Goal: Check status: Check status

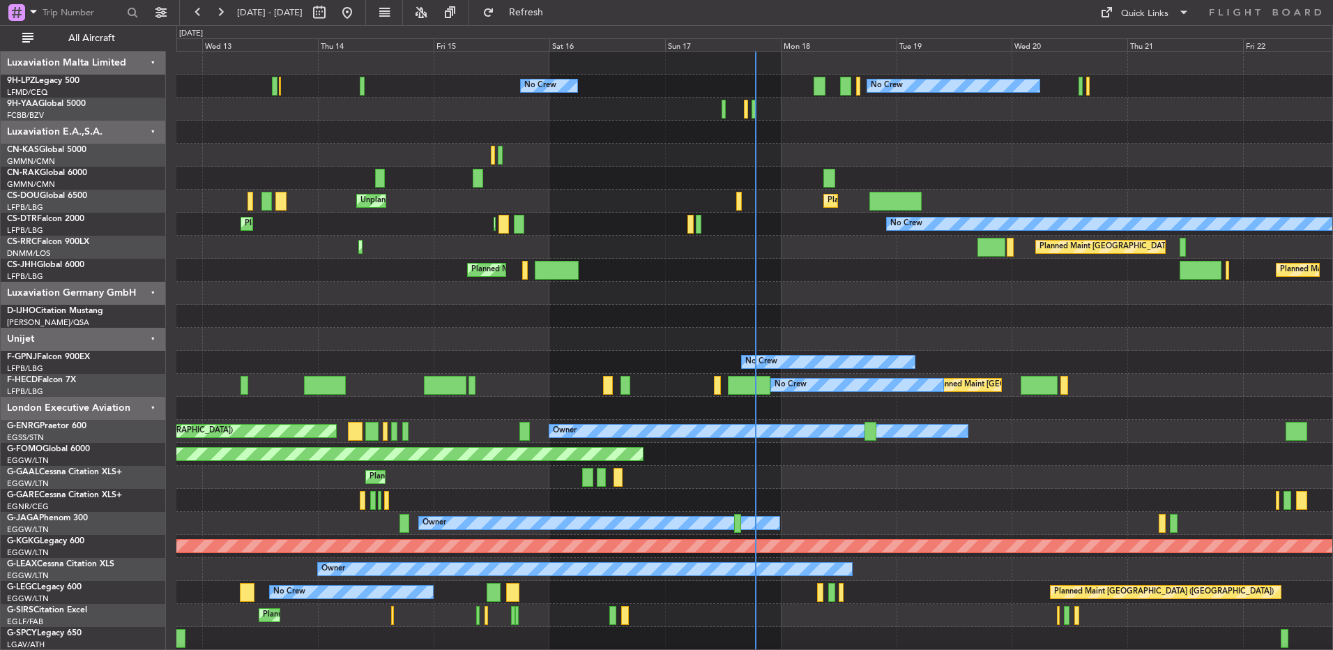
click at [614, 236] on div "Planned Maint Lagos ([PERSON_NAME]) Planned Maint [GEOGRAPHIC_DATA] ([GEOGRAPHI…" at bounding box center [754, 247] width 1156 height 23
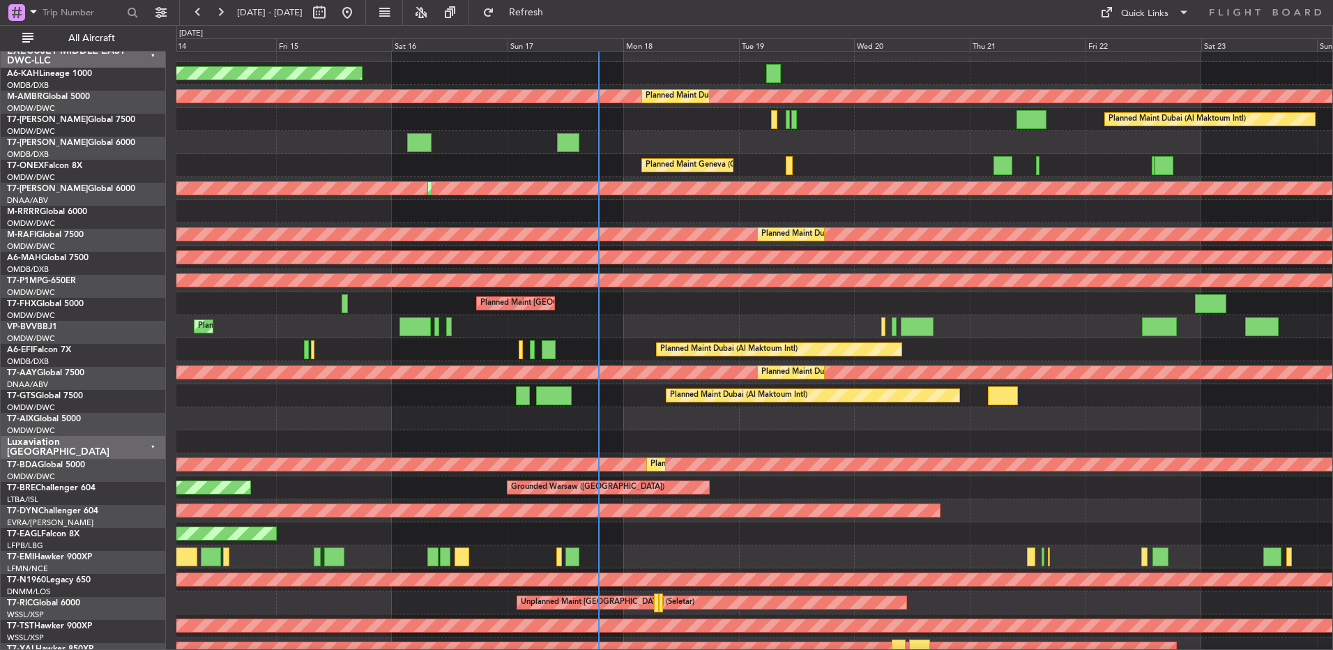
scroll to position [1347, 0]
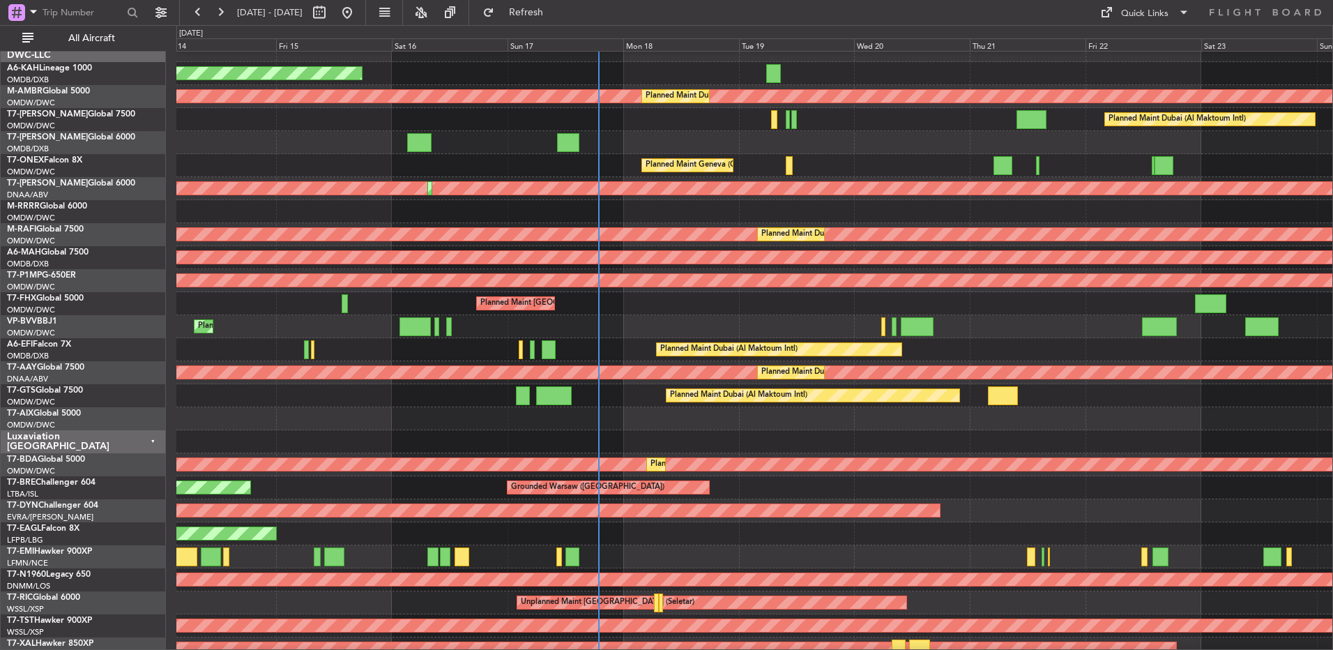
click at [967, 335] on div "Planned Maint Dubai (Al Maktoum Intl)" at bounding box center [754, 326] width 1156 height 23
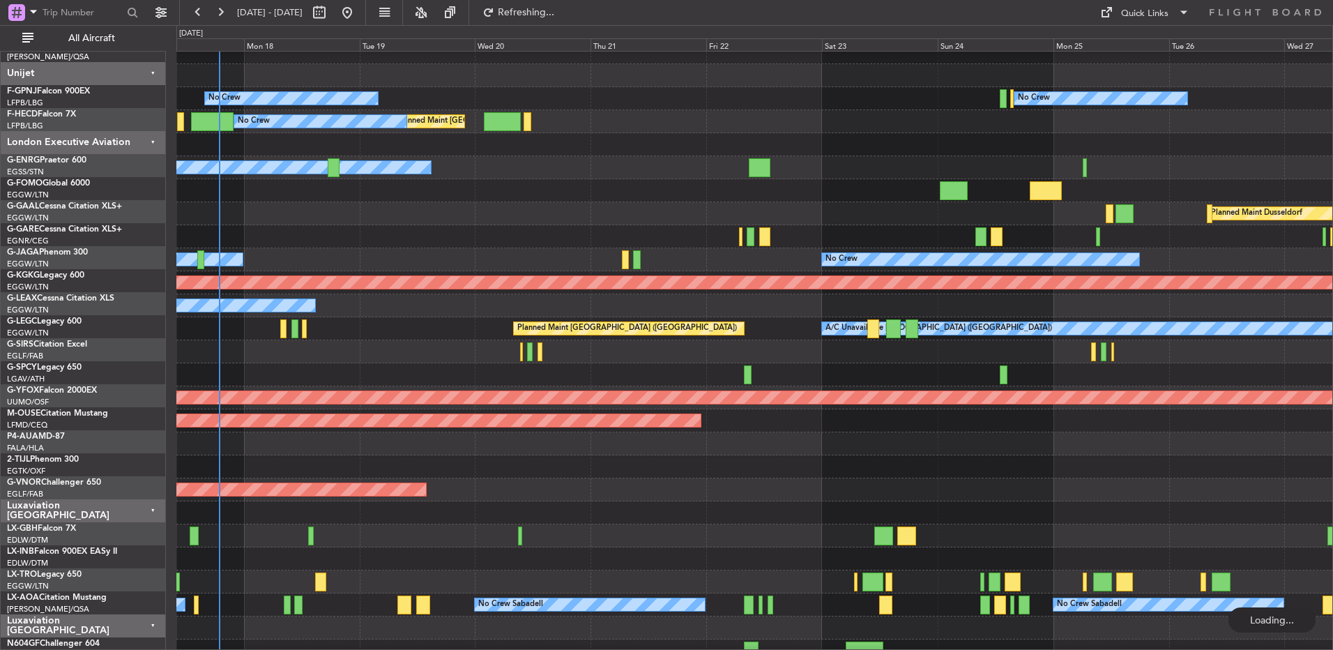
scroll to position [263, 0]
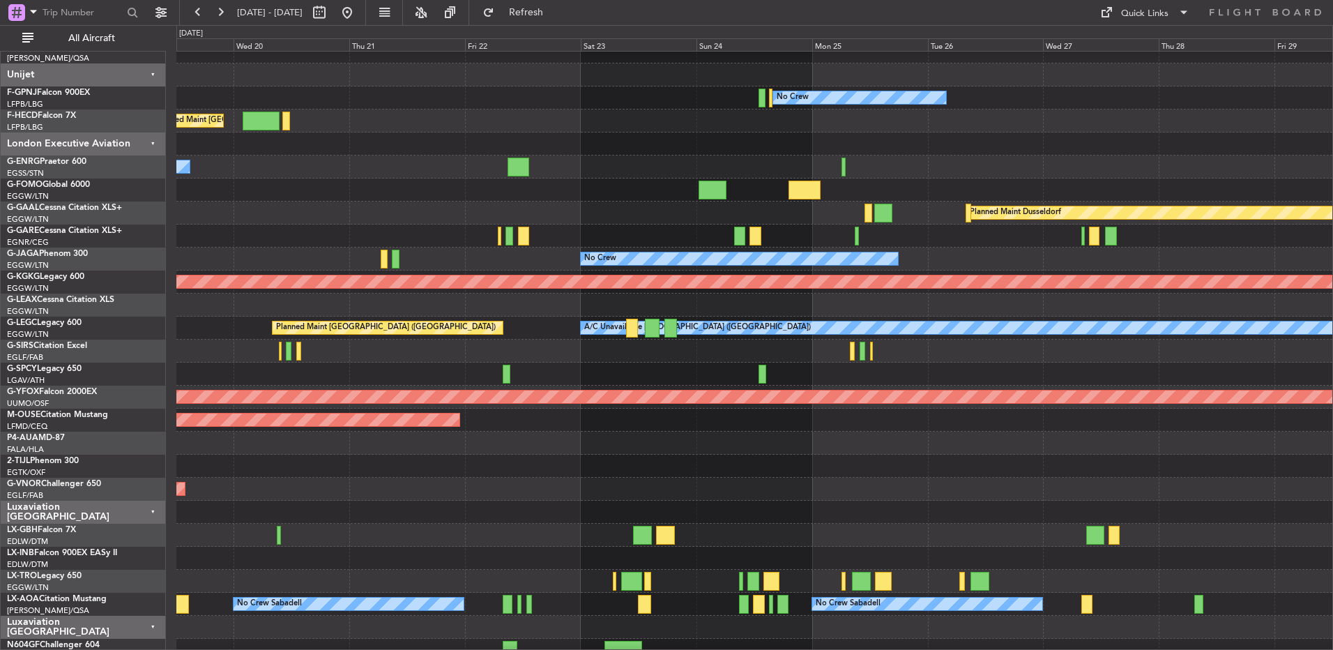
click at [1137, 351] on div at bounding box center [754, 350] width 1156 height 23
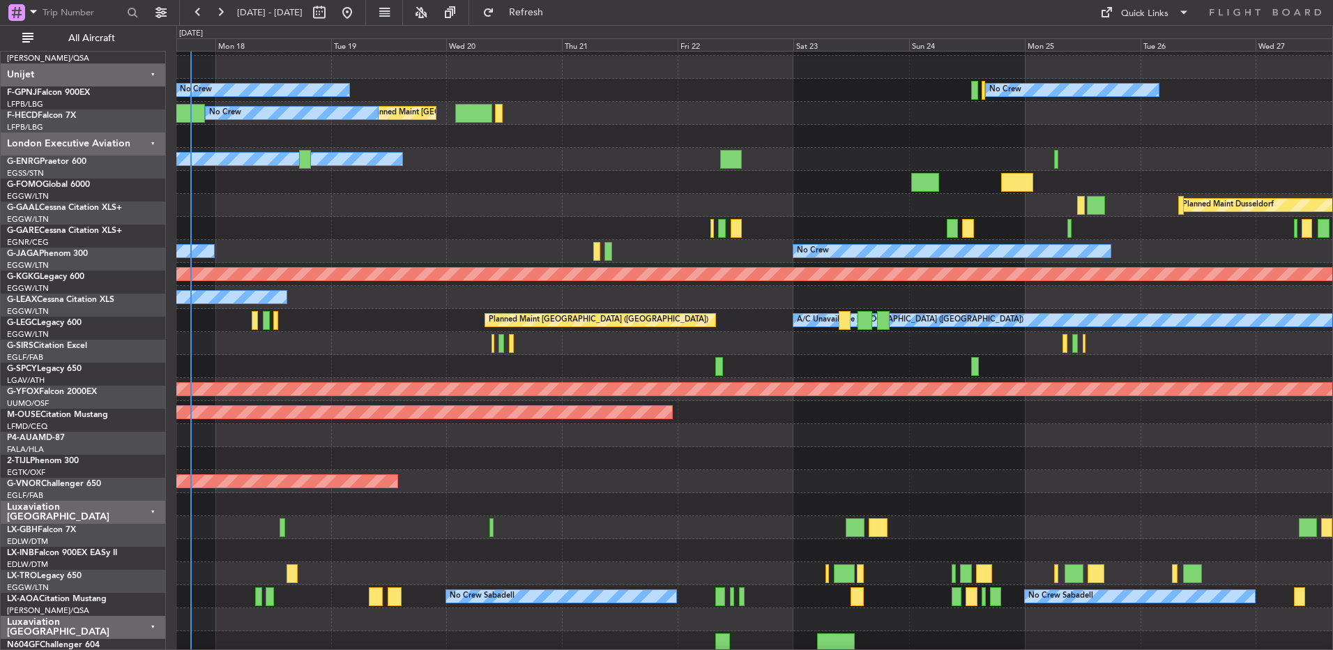
scroll to position [272, 0]
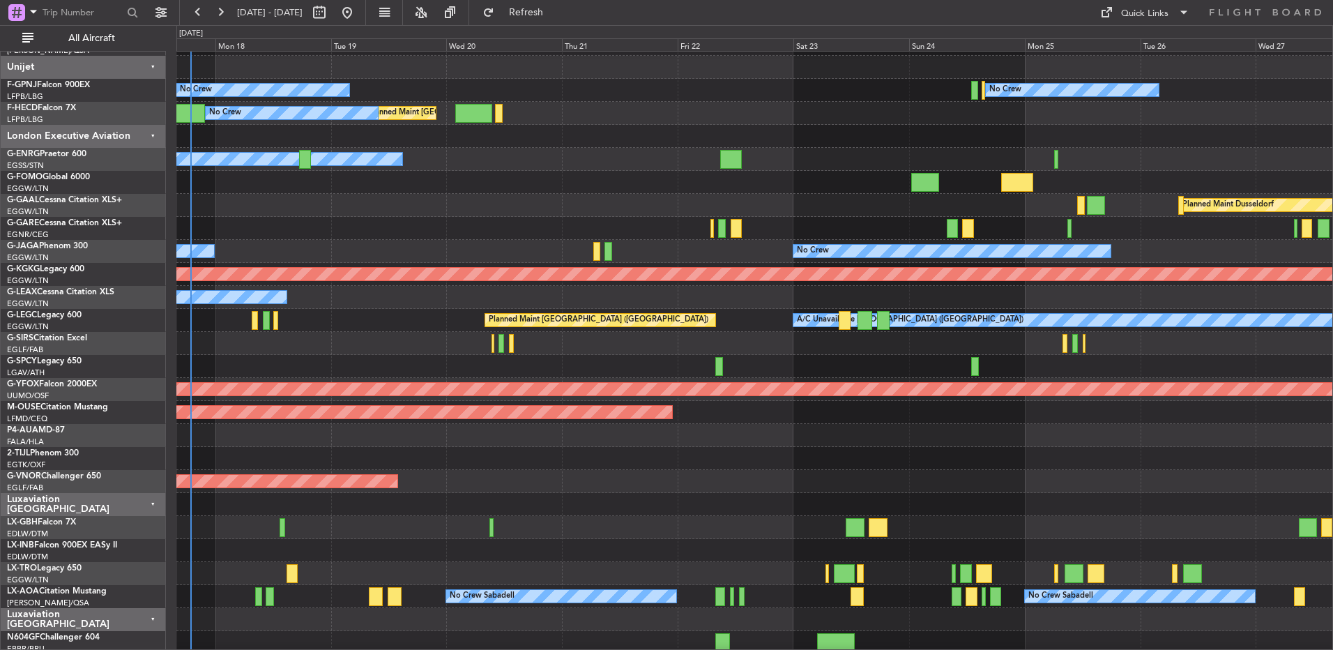
click at [746, 345] on div at bounding box center [754, 343] width 1156 height 23
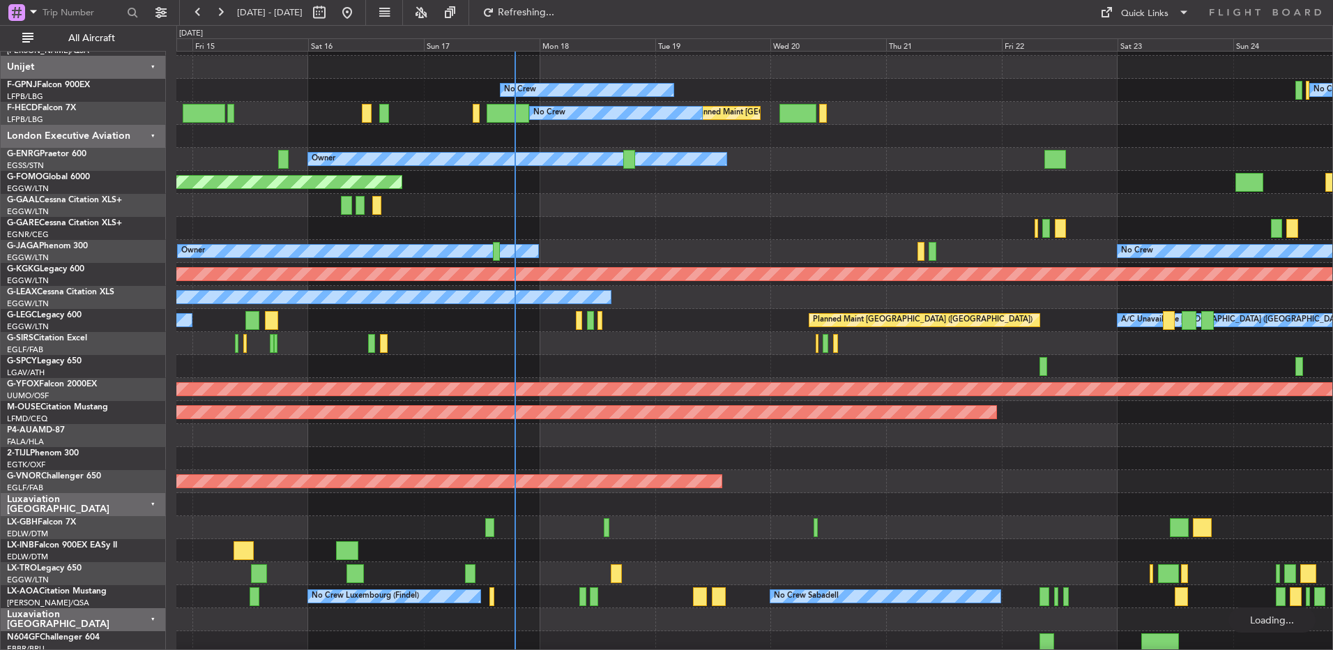
click at [827, 343] on div "Planned Maint [GEOGRAPHIC_DATA] ([GEOGRAPHIC_DATA])" at bounding box center [754, 343] width 1156 height 23
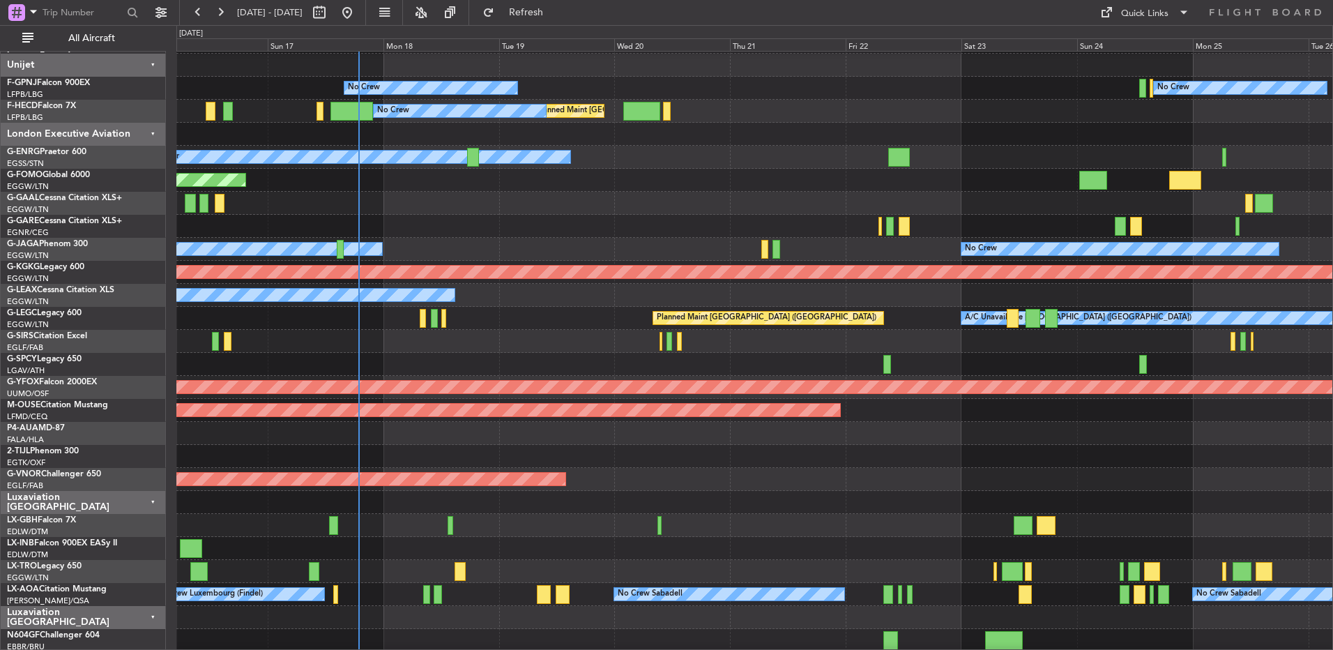
scroll to position [344, 0]
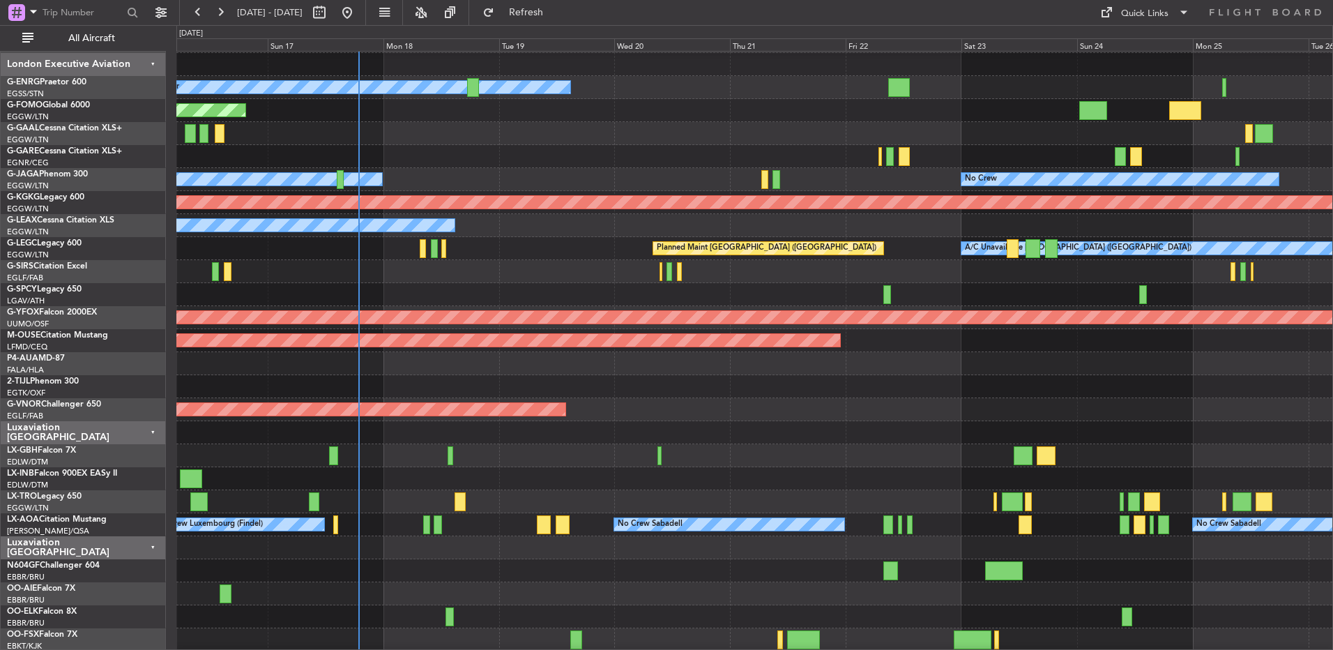
click at [1008, 183] on div "No Crew" at bounding box center [1119, 179] width 316 height 13
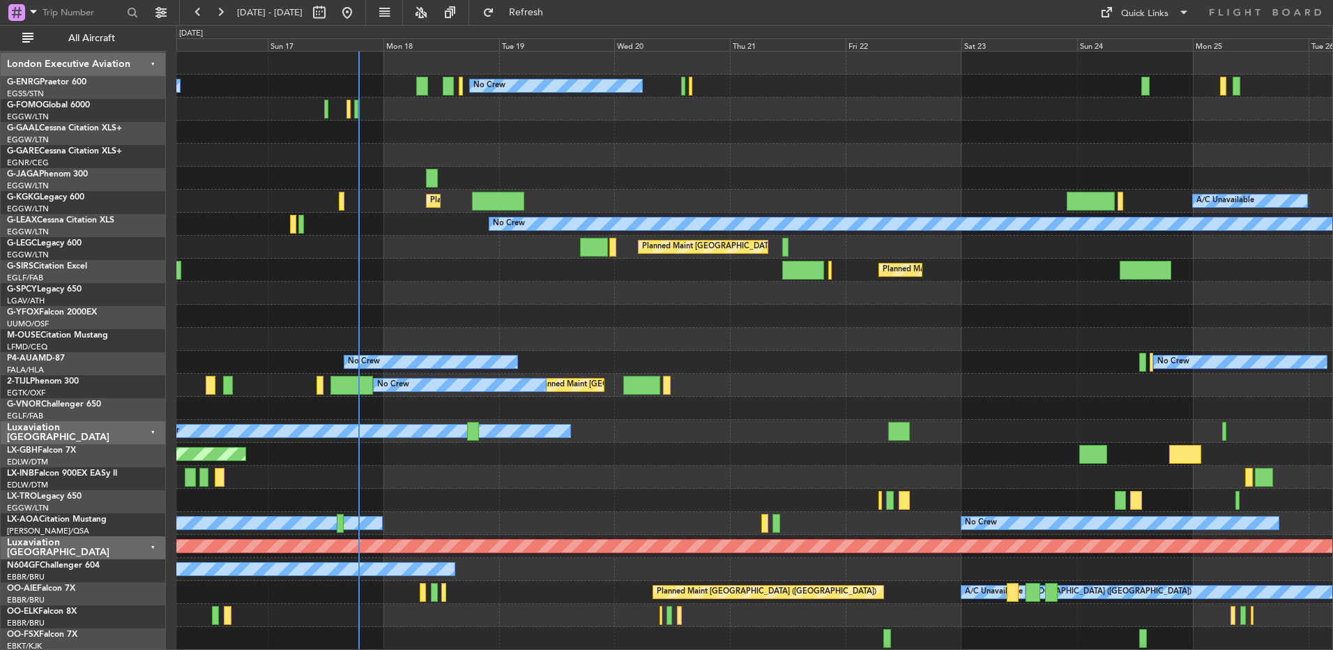
scroll to position [0, 0]
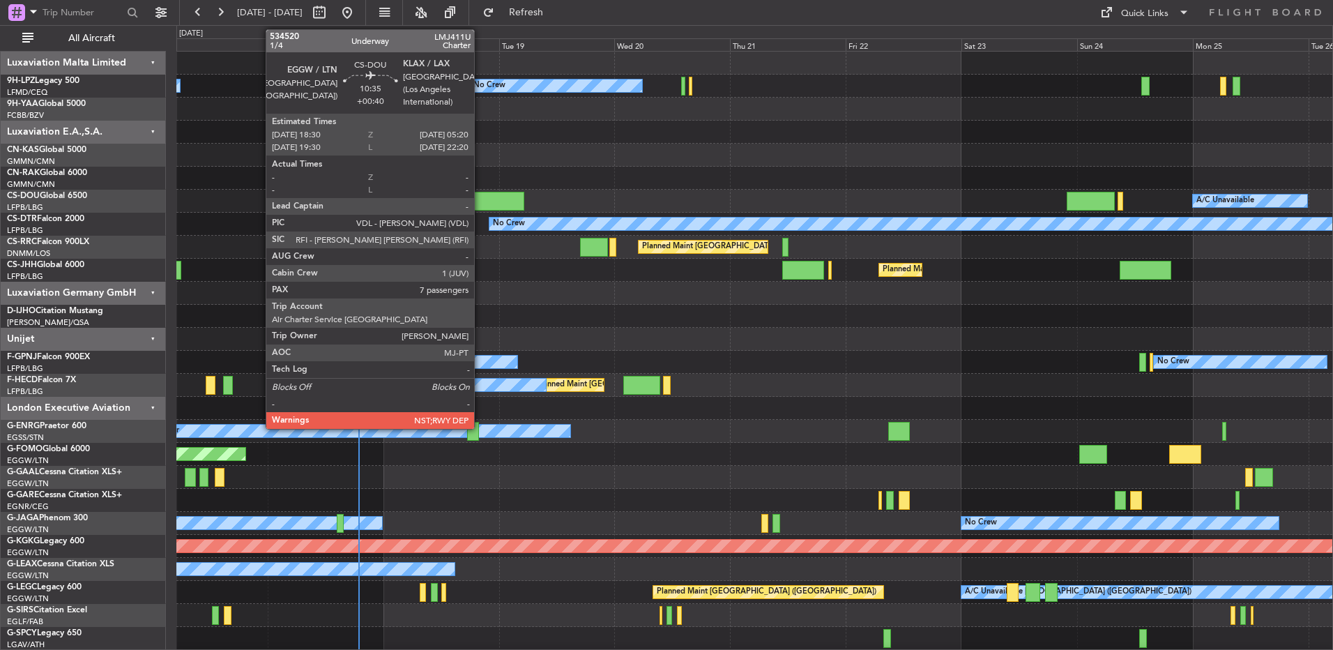
click at [480, 204] on div at bounding box center [498, 201] width 52 height 19
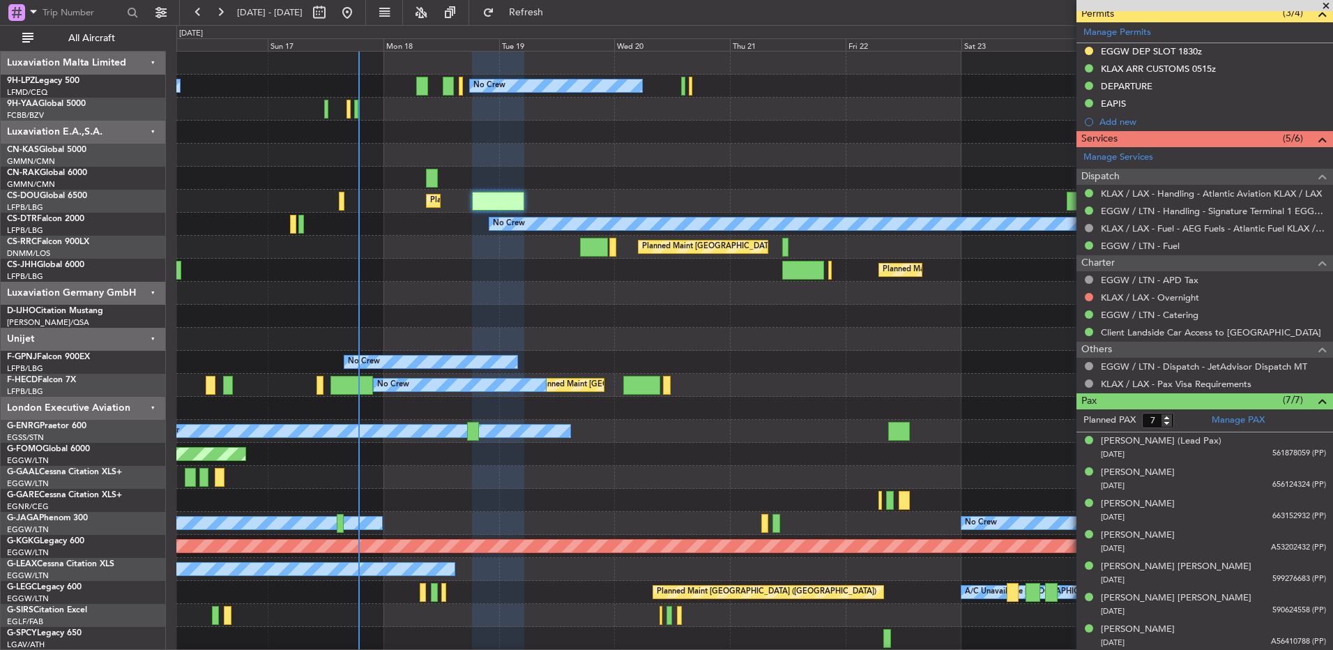
scroll to position [569, 0]
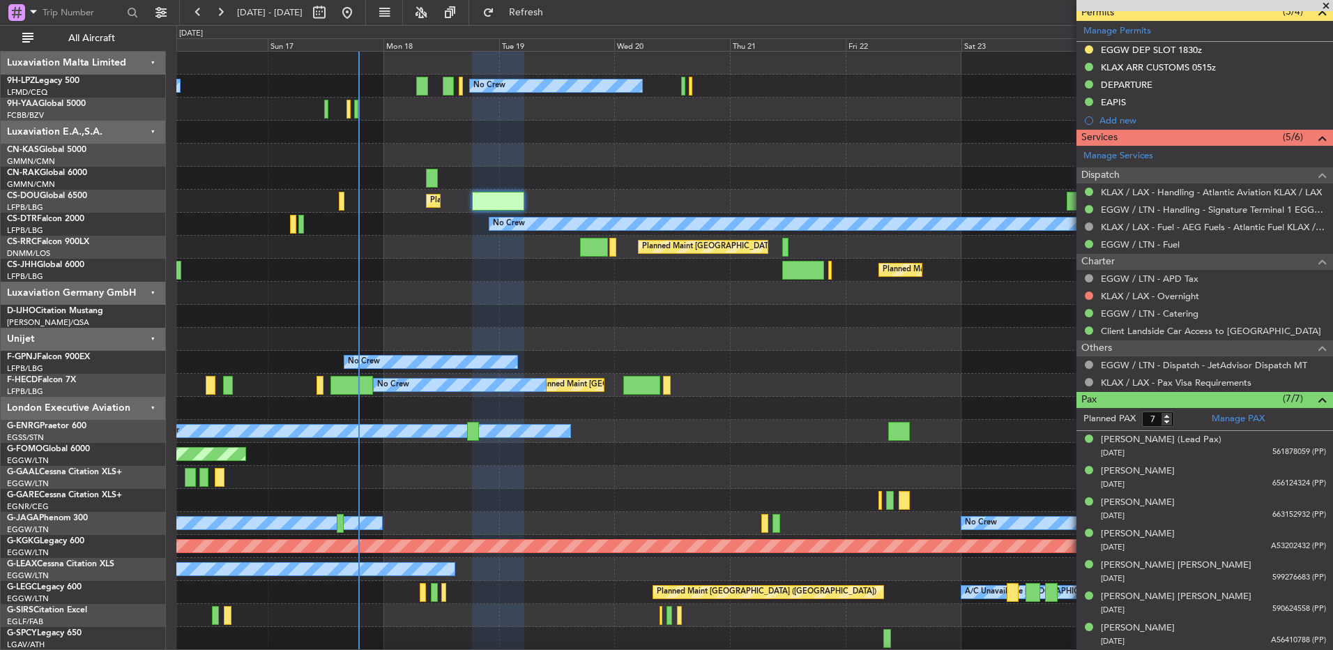
click at [1327, 4] on span at bounding box center [1326, 6] width 14 height 13
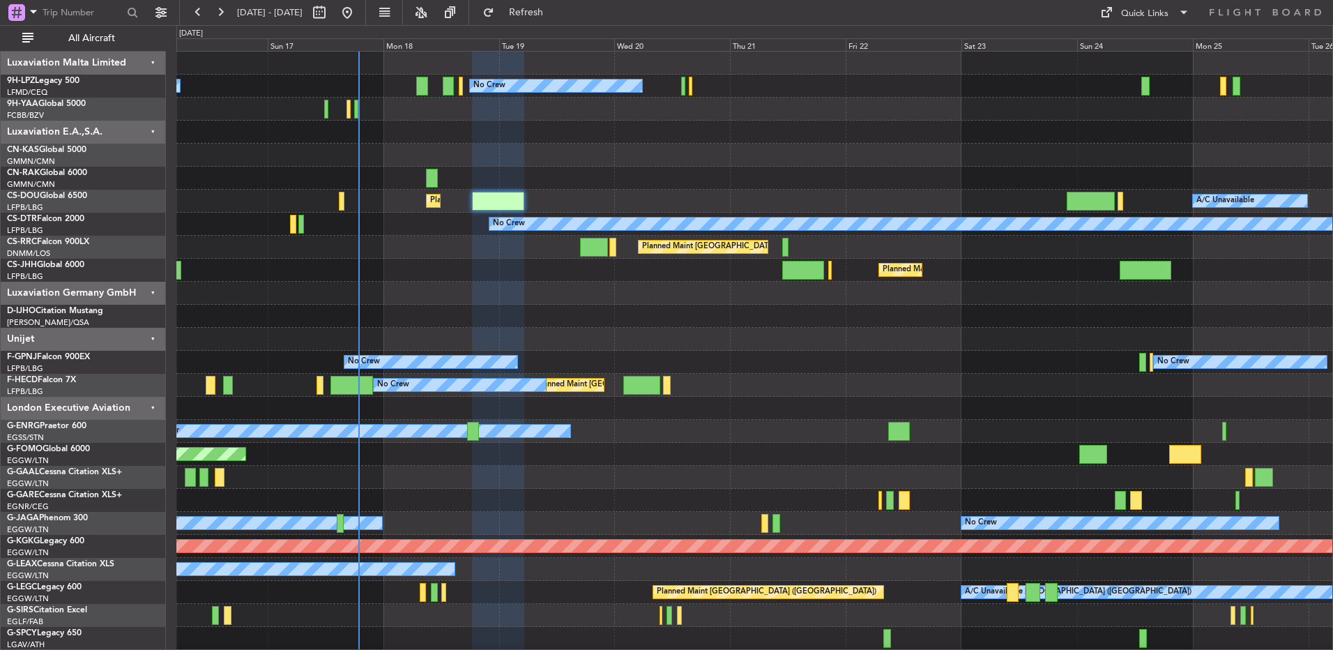
type input "0"
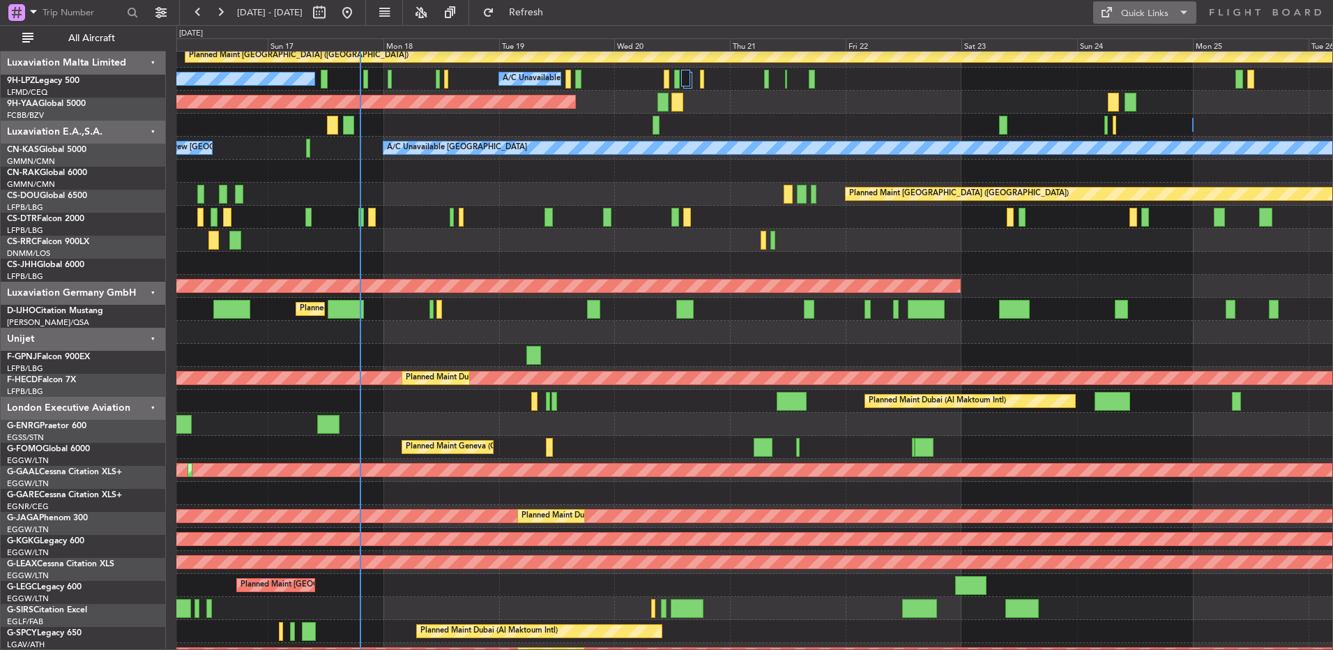
scroll to position [1065, 0]
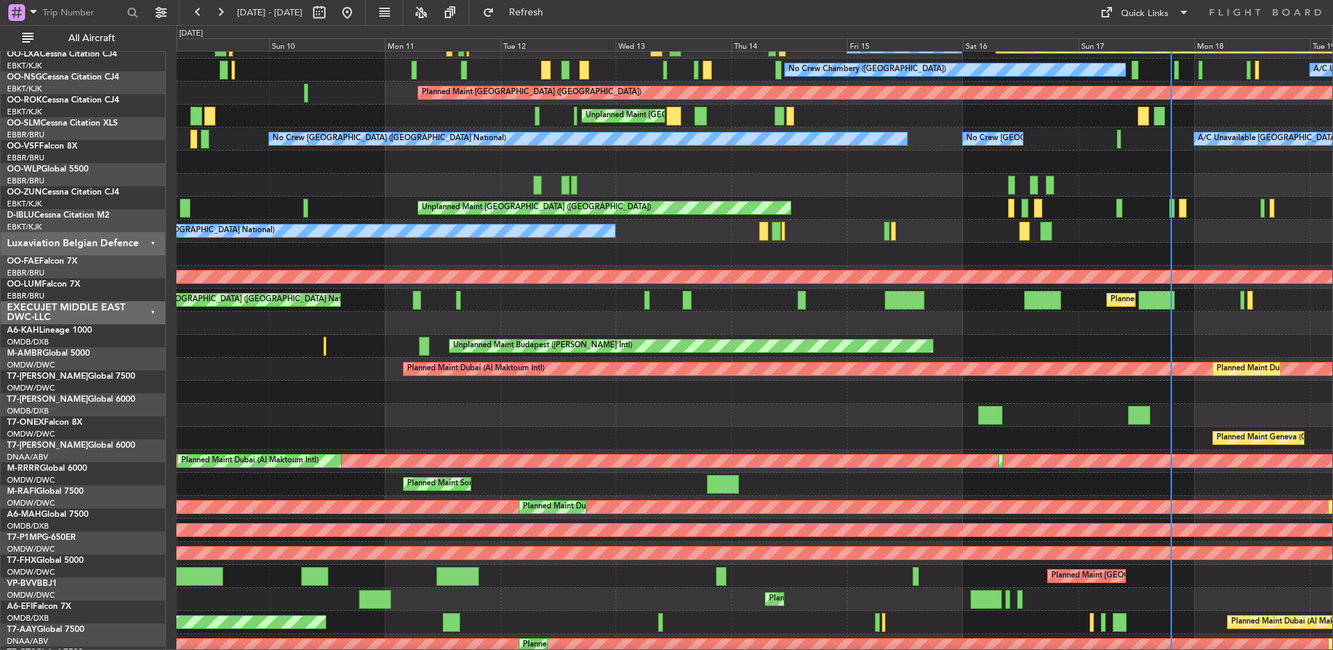
click at [1059, 391] on div at bounding box center [754, 392] width 1156 height 23
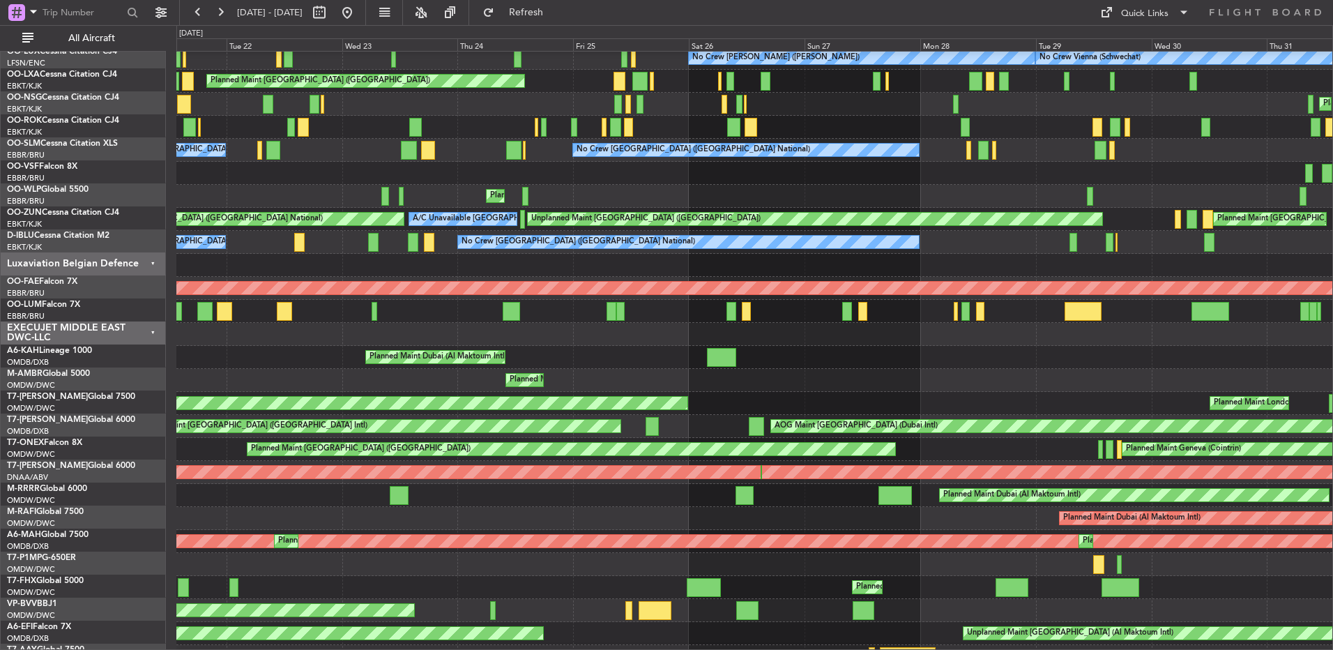
scroll to position [1063, 0]
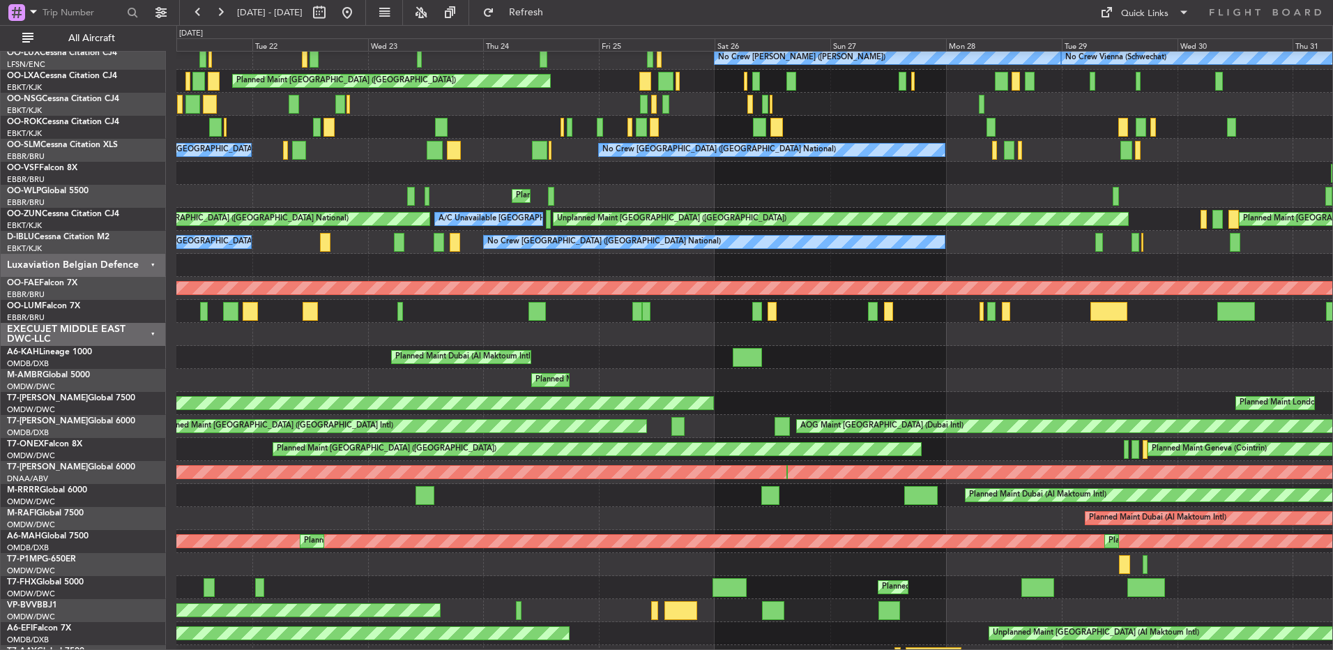
click at [889, 375] on div "Planned Maint [GEOGRAPHIC_DATA] ([GEOGRAPHIC_DATA])" at bounding box center [754, 380] width 1156 height 23
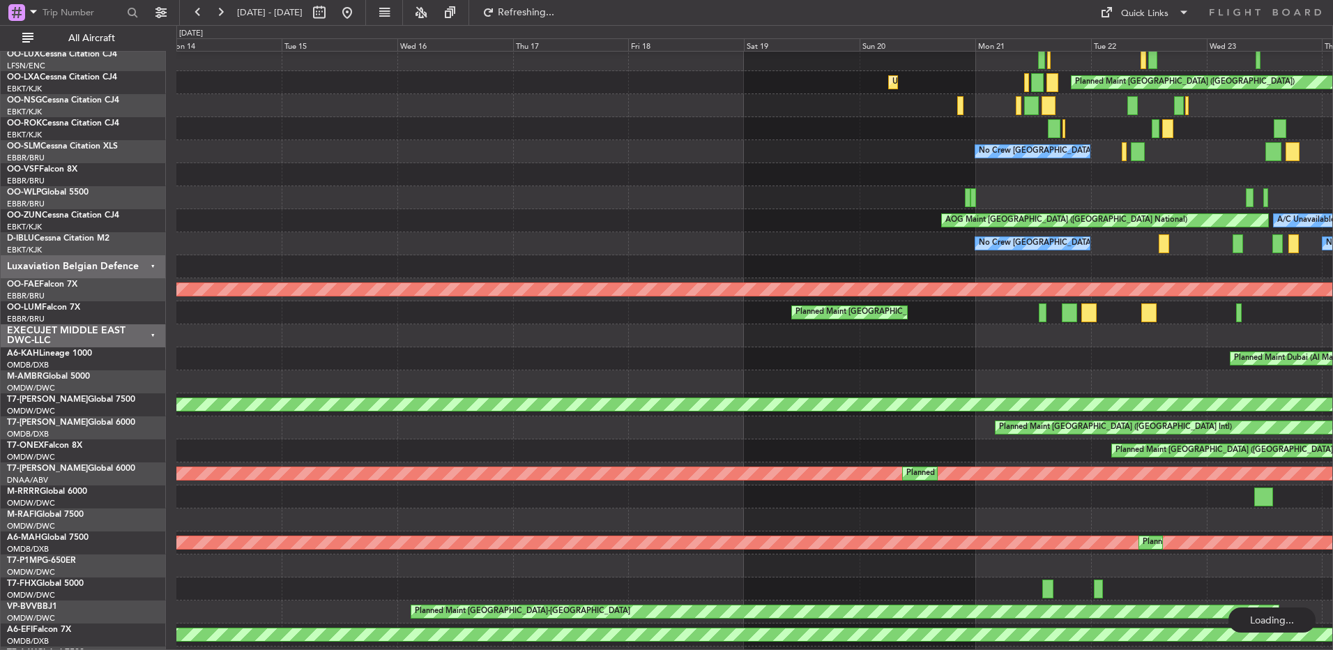
click at [1278, 381] on div "Planned Maint [GEOGRAPHIC_DATA] ([GEOGRAPHIC_DATA]) Planned Maint [GEOGRAPHIC_D…" at bounding box center [754, 381] width 1156 height 23
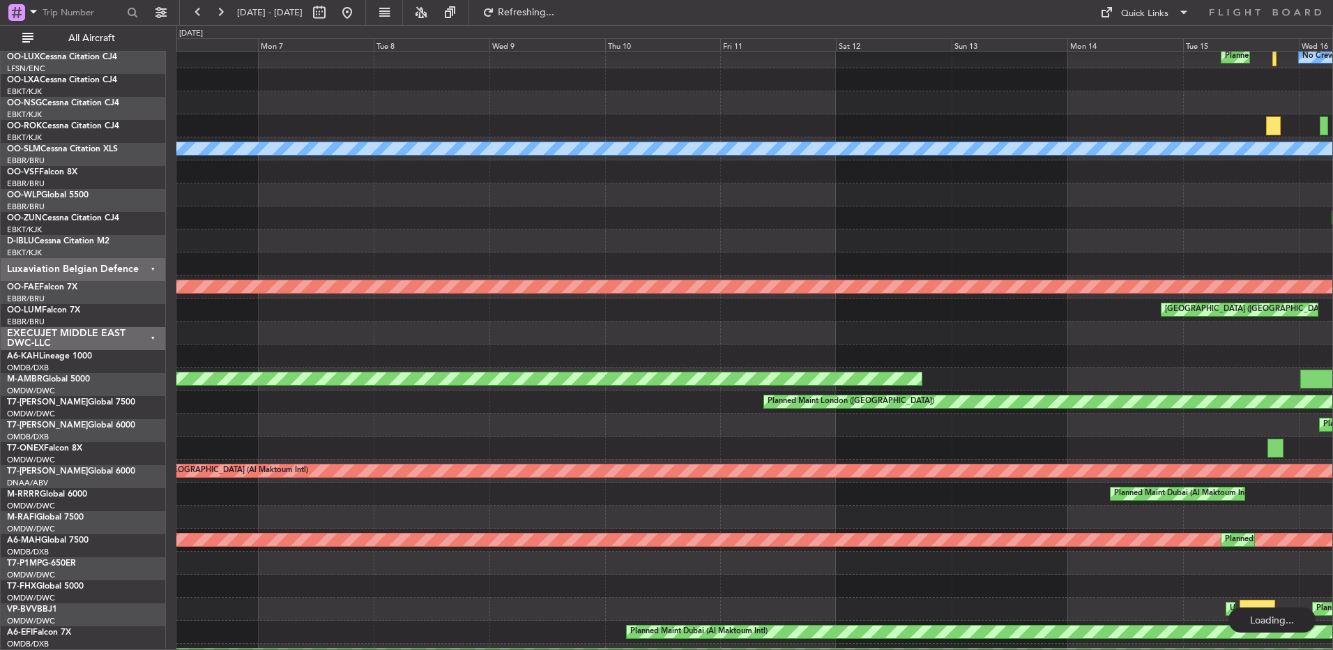
scroll to position [1064, 0]
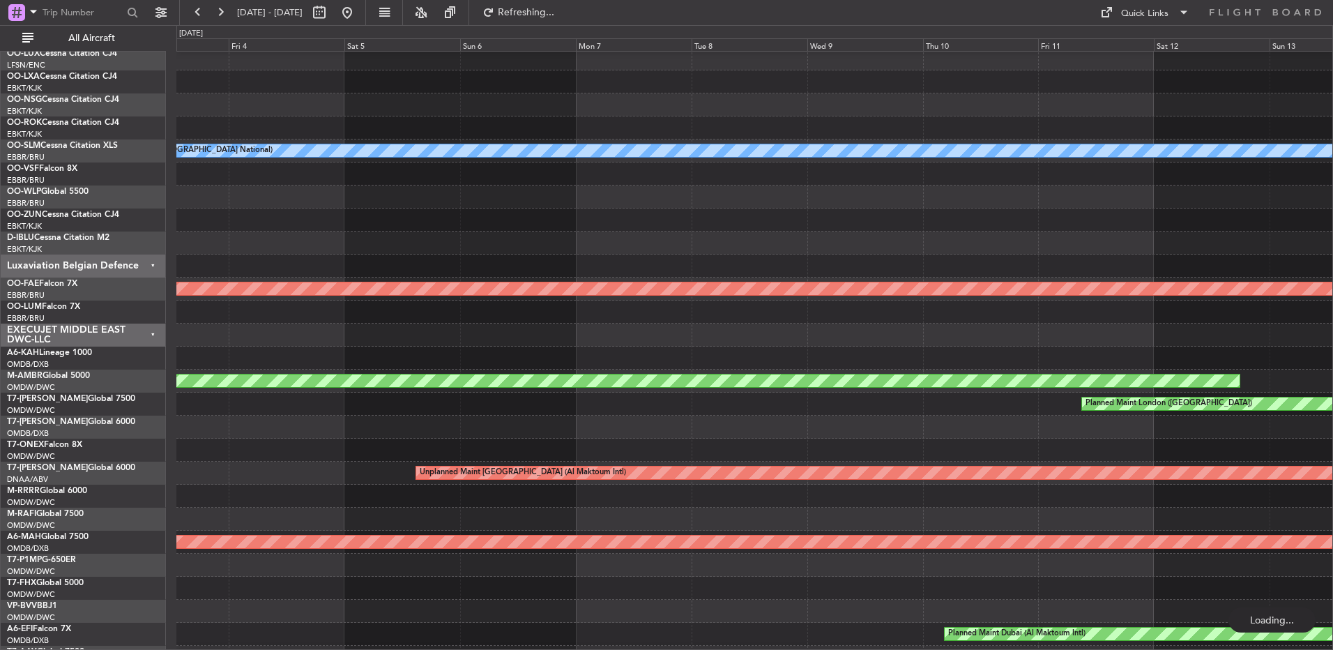
click at [1180, 354] on div at bounding box center [754, 357] width 1156 height 23
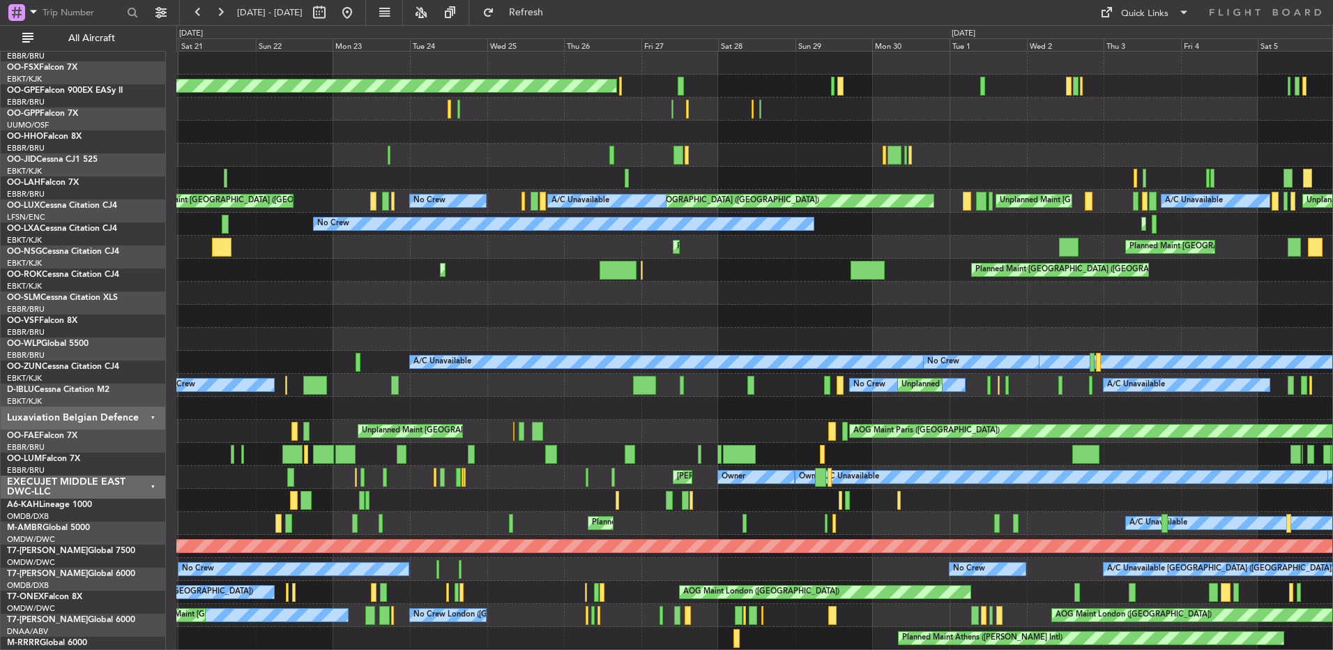
scroll to position [0, 0]
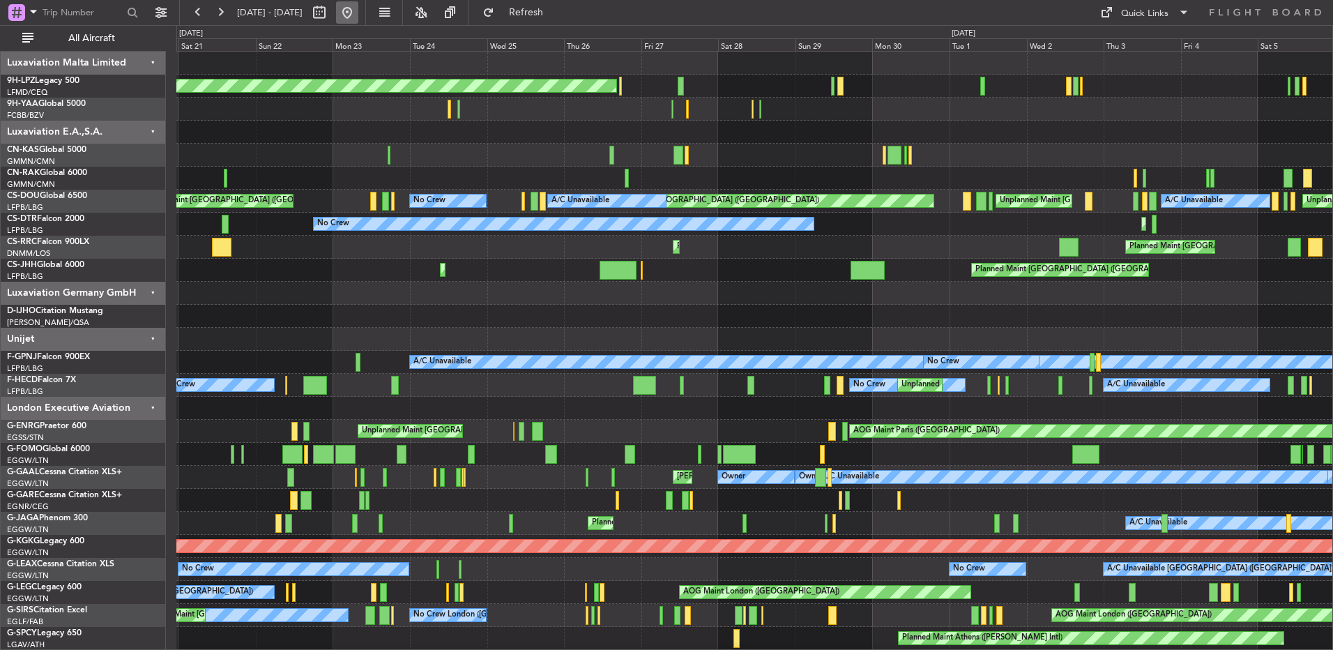
click at [358, 17] on button at bounding box center [347, 12] width 22 height 22
